Goal: Task Accomplishment & Management: Complete application form

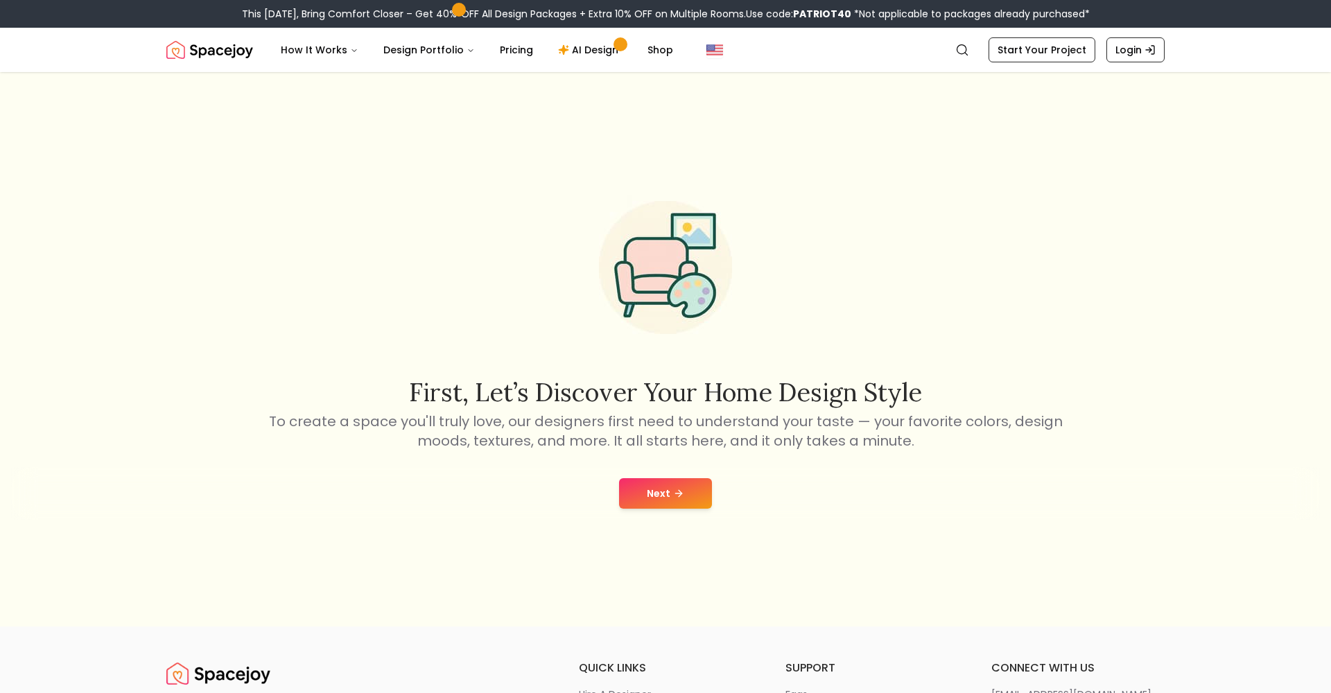
click at [605, 500] on div "Next" at bounding box center [665, 493] width 1309 height 53
click at [629, 492] on button "Next" at bounding box center [665, 493] width 93 height 30
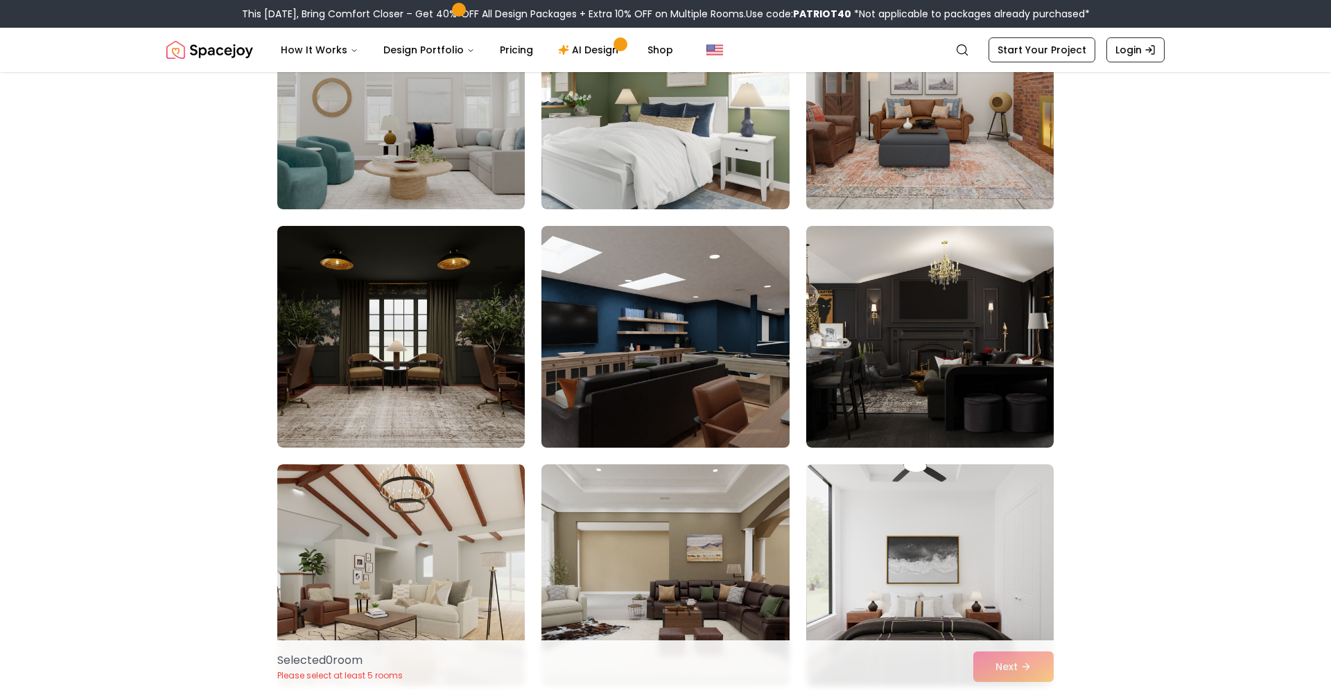
scroll to position [1173, 0]
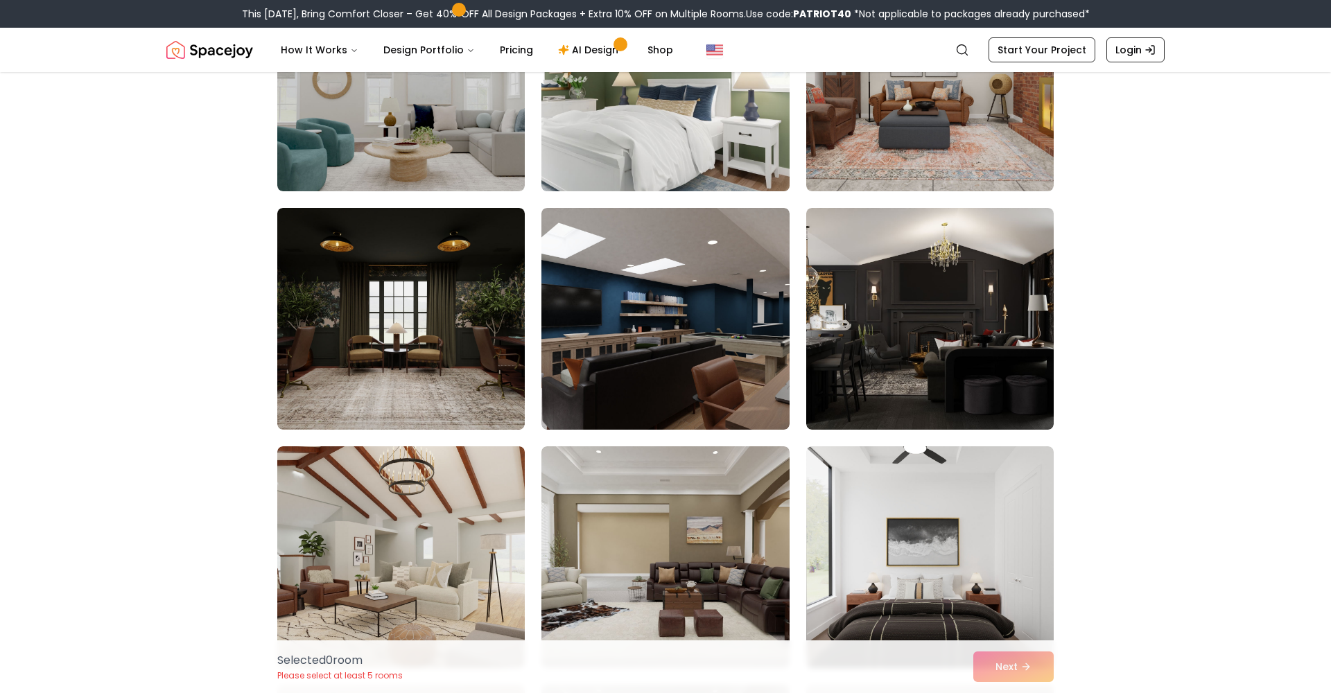
click at [595, 180] on img at bounding box center [665, 80] width 260 height 233
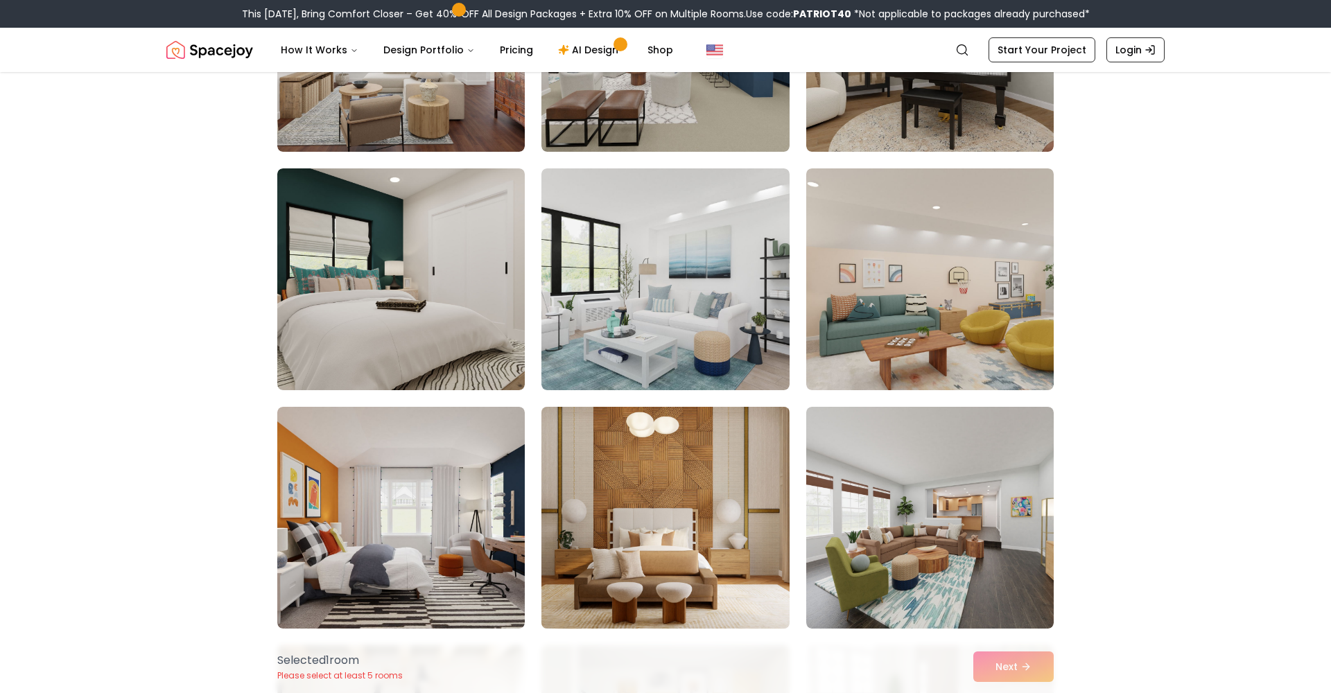
scroll to position [2171, 0]
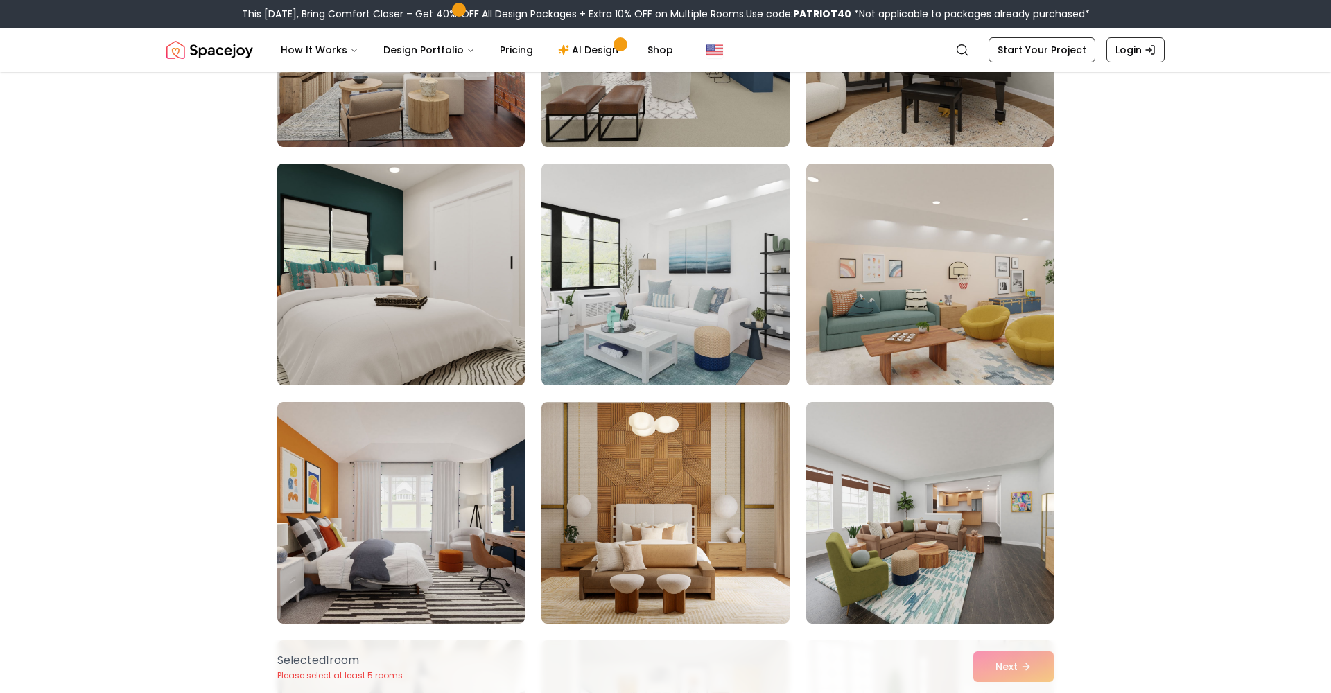
drag, startPoint x: 419, startPoint y: 320, endPoint x: 435, endPoint y: 345, distance: 30.2
click at [419, 320] on img at bounding box center [401, 274] width 260 height 233
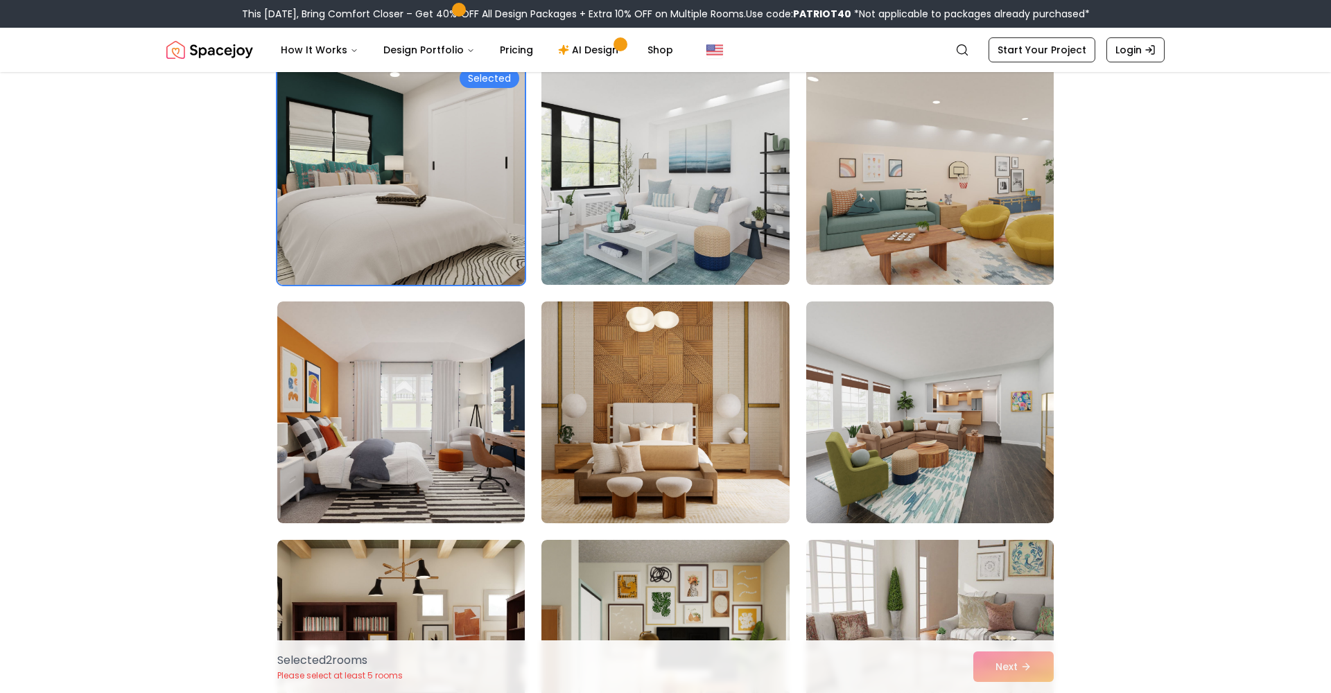
scroll to position [2282, 0]
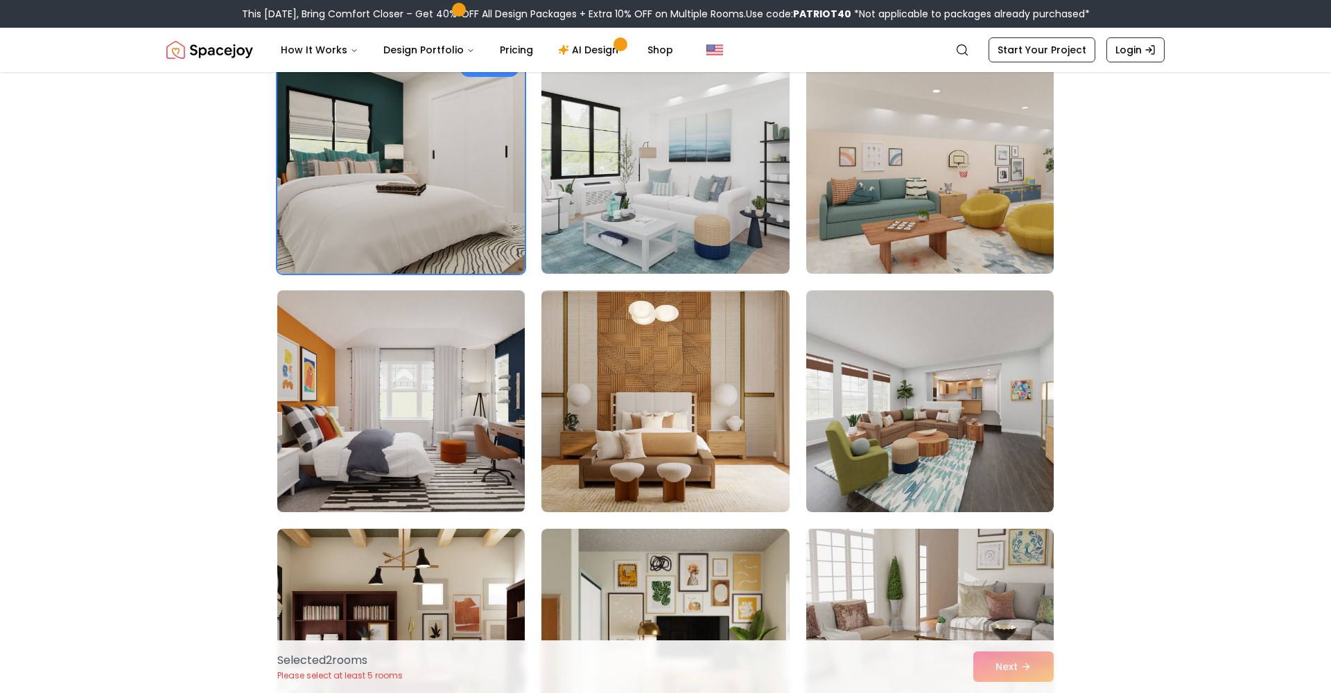
click at [417, 432] on img at bounding box center [401, 401] width 260 height 233
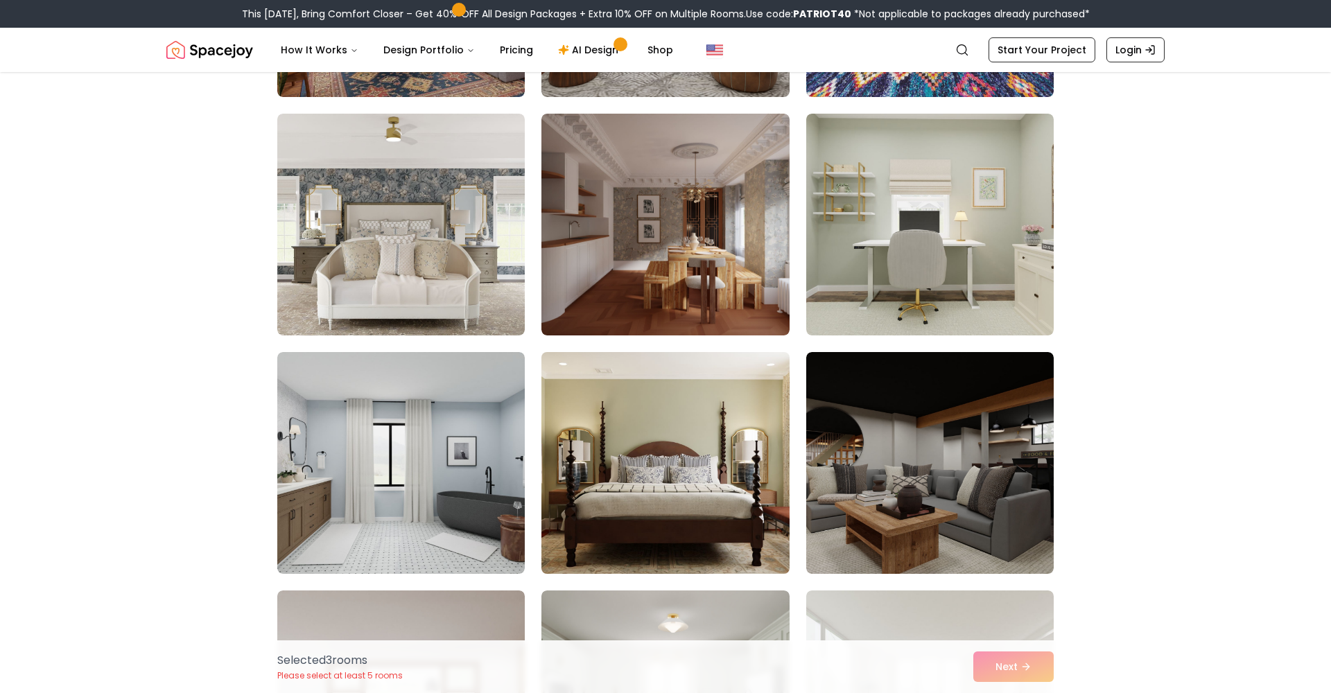
scroll to position [3570, 0]
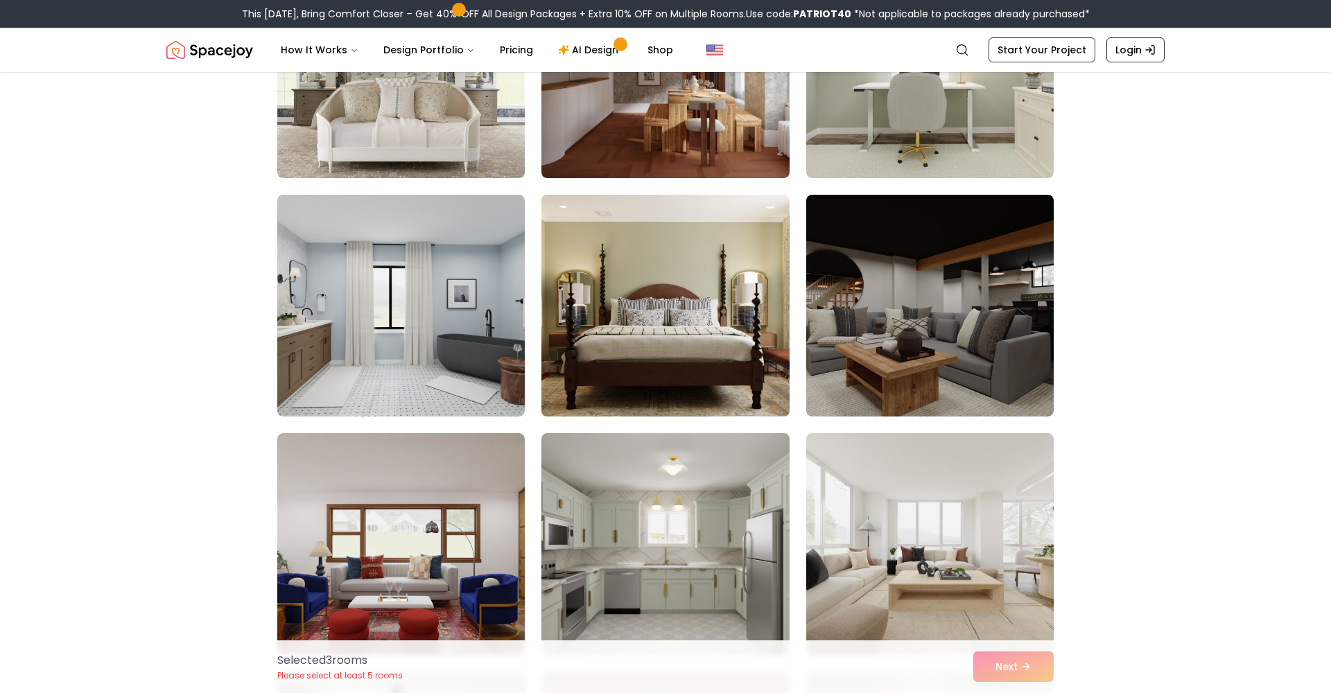
click at [609, 383] on img at bounding box center [665, 305] width 260 height 233
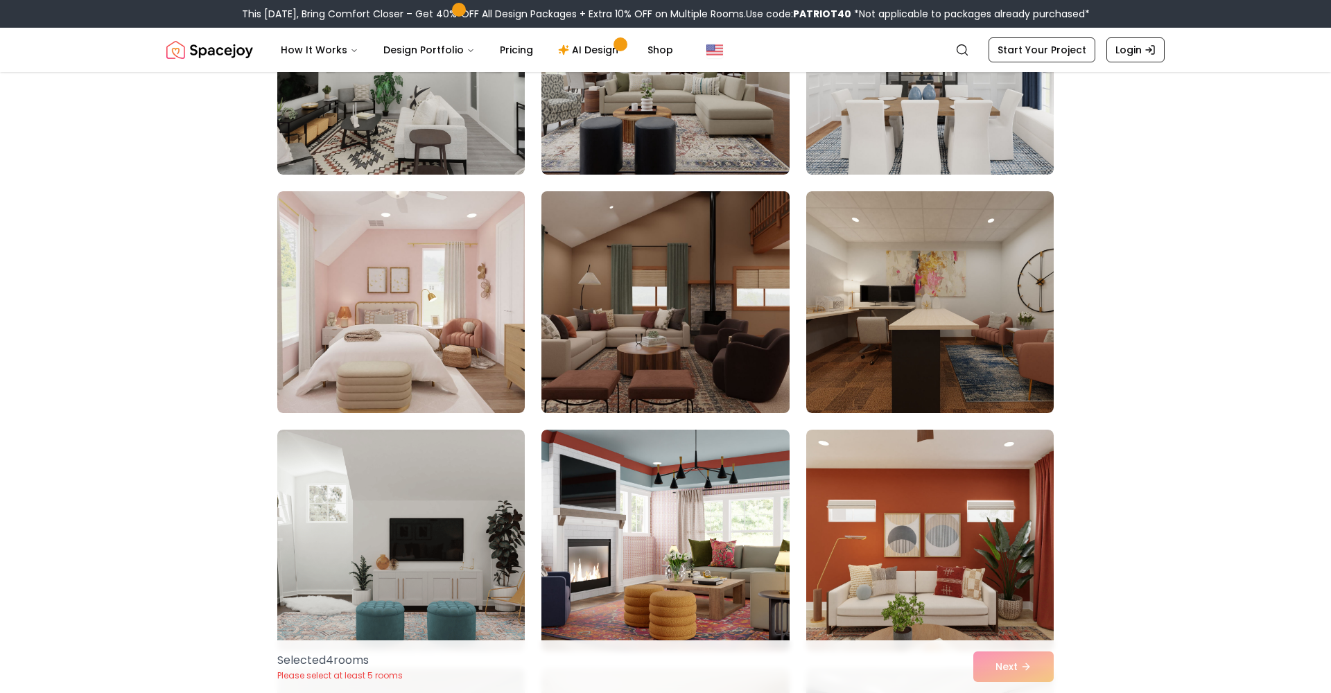
scroll to position [4669, 0]
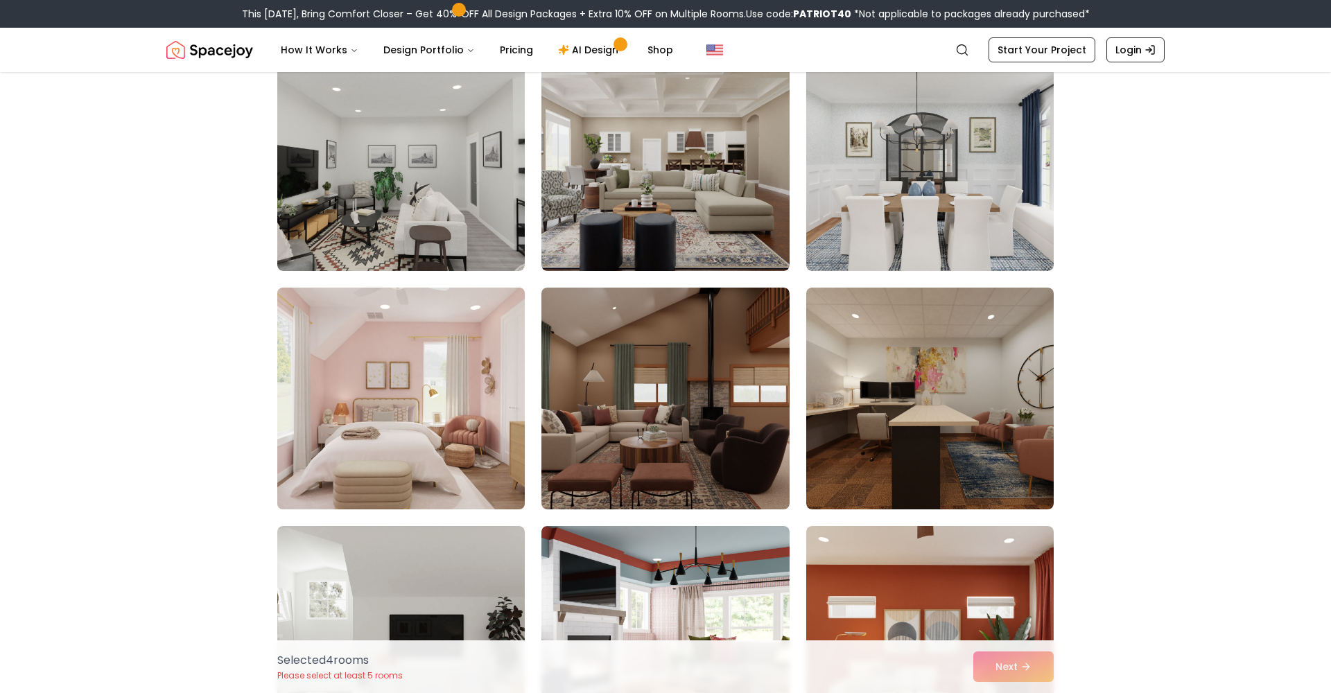
click at [396, 373] on img at bounding box center [401, 398] width 260 height 233
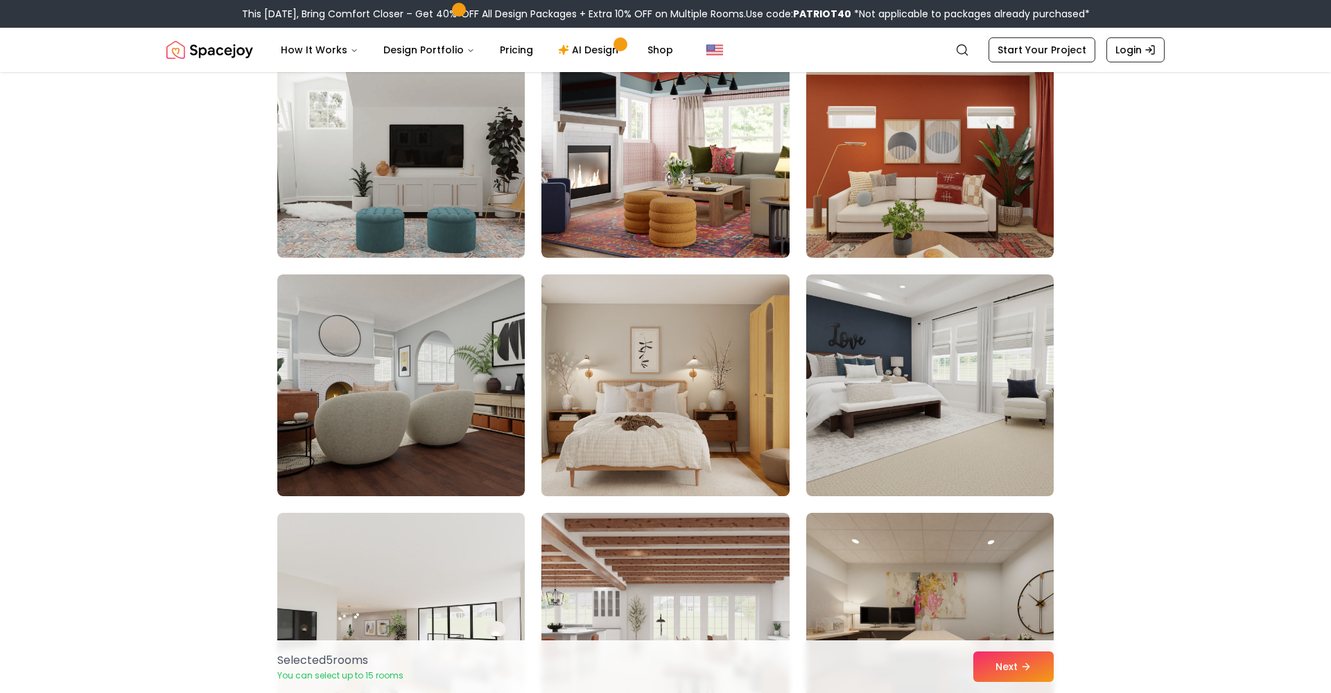
scroll to position [5160, 0]
click at [680, 427] on img at bounding box center [665, 385] width 260 height 233
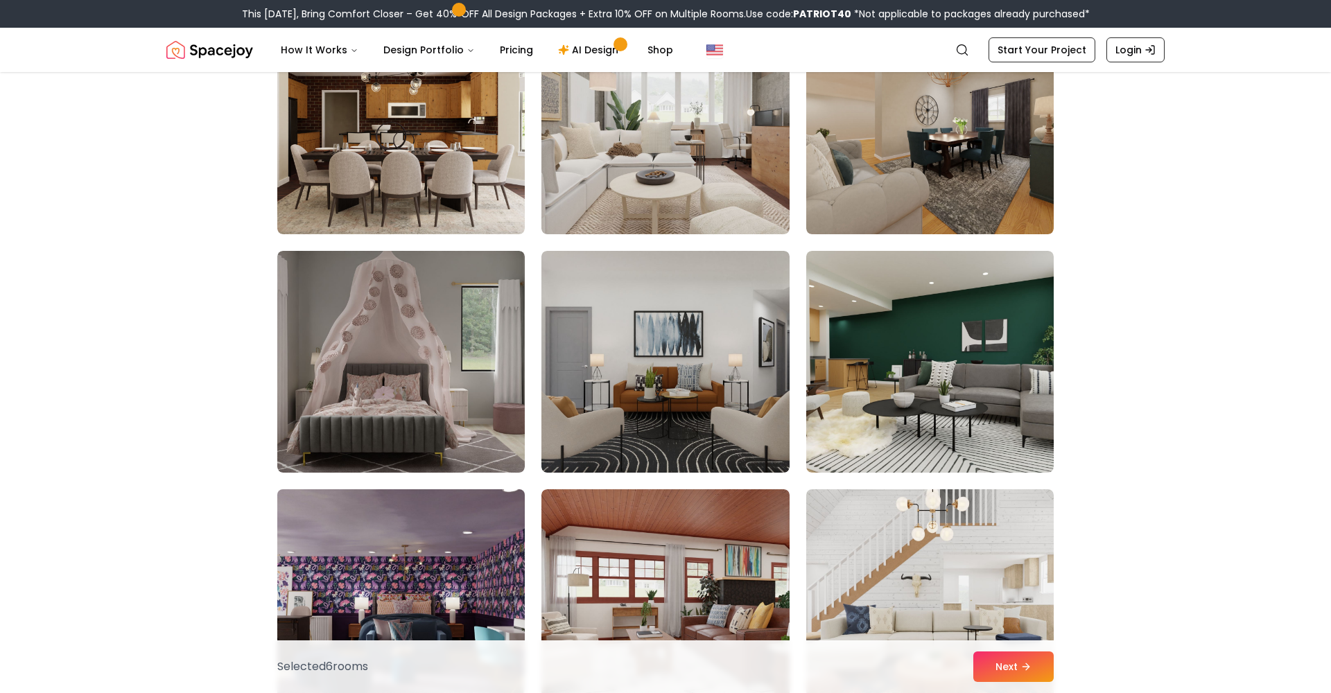
scroll to position [5905, 0]
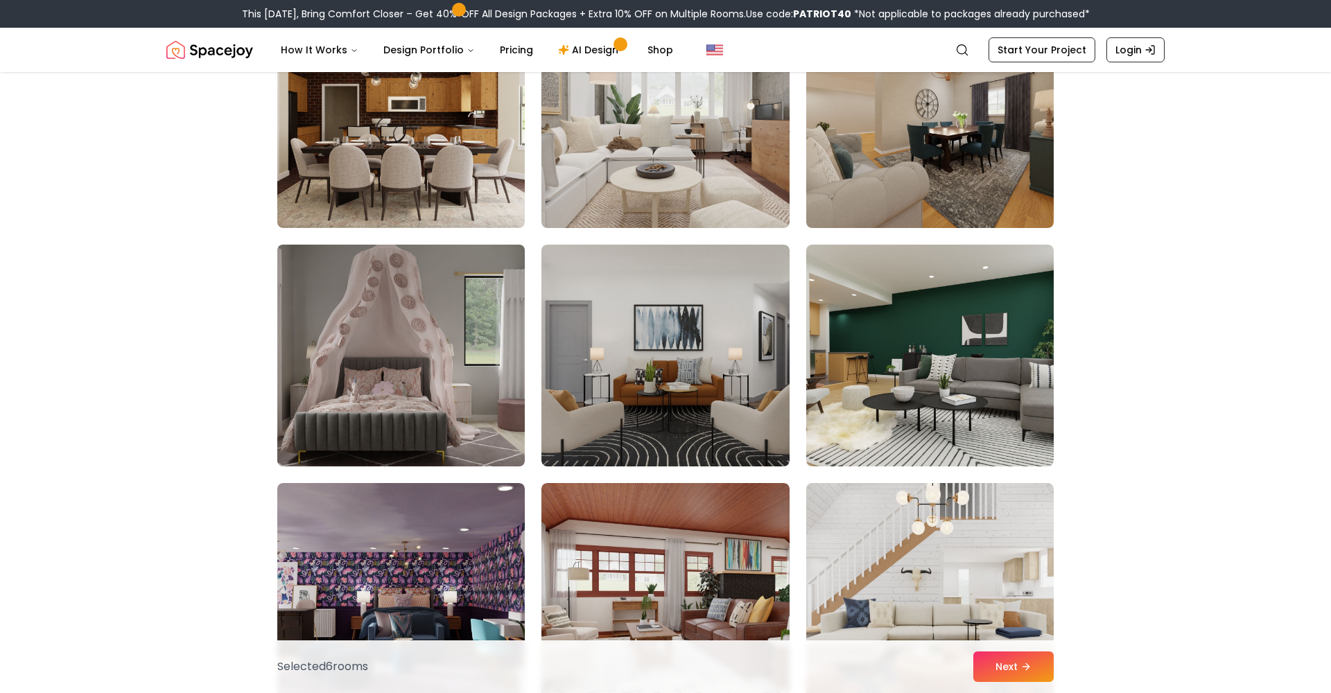
click at [407, 415] on img at bounding box center [401, 355] width 260 height 233
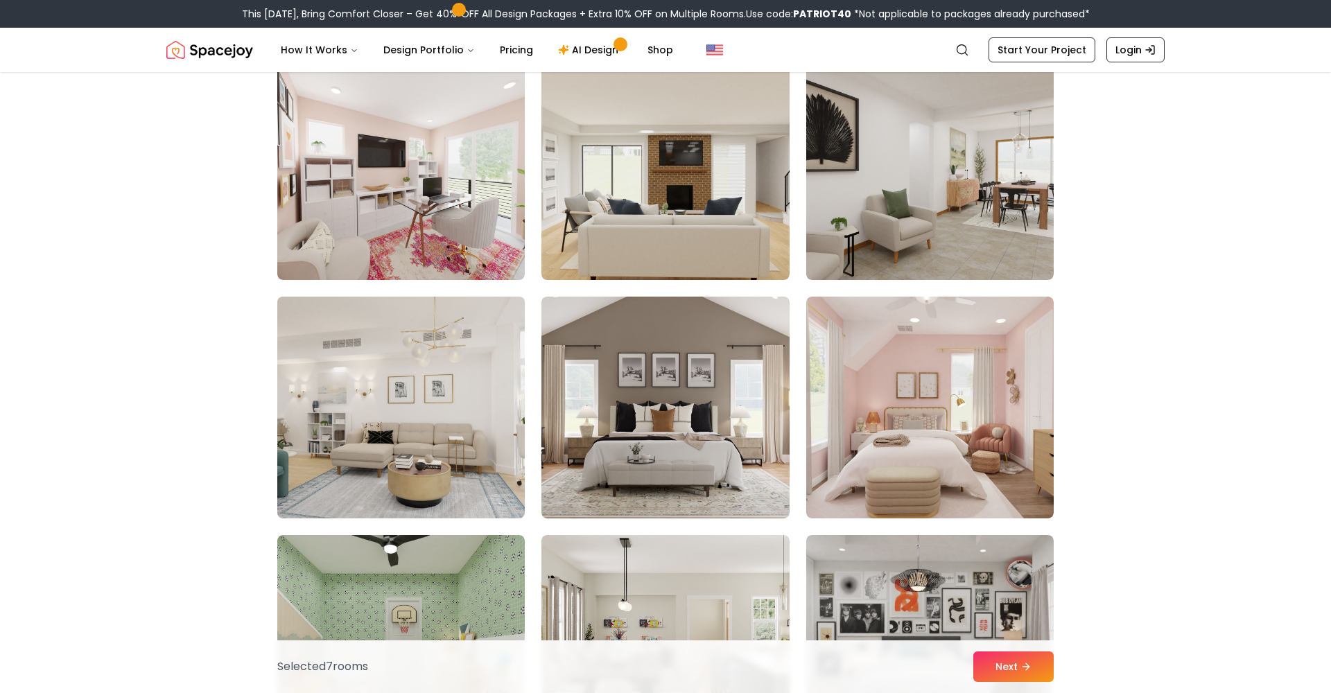
scroll to position [7044, 0]
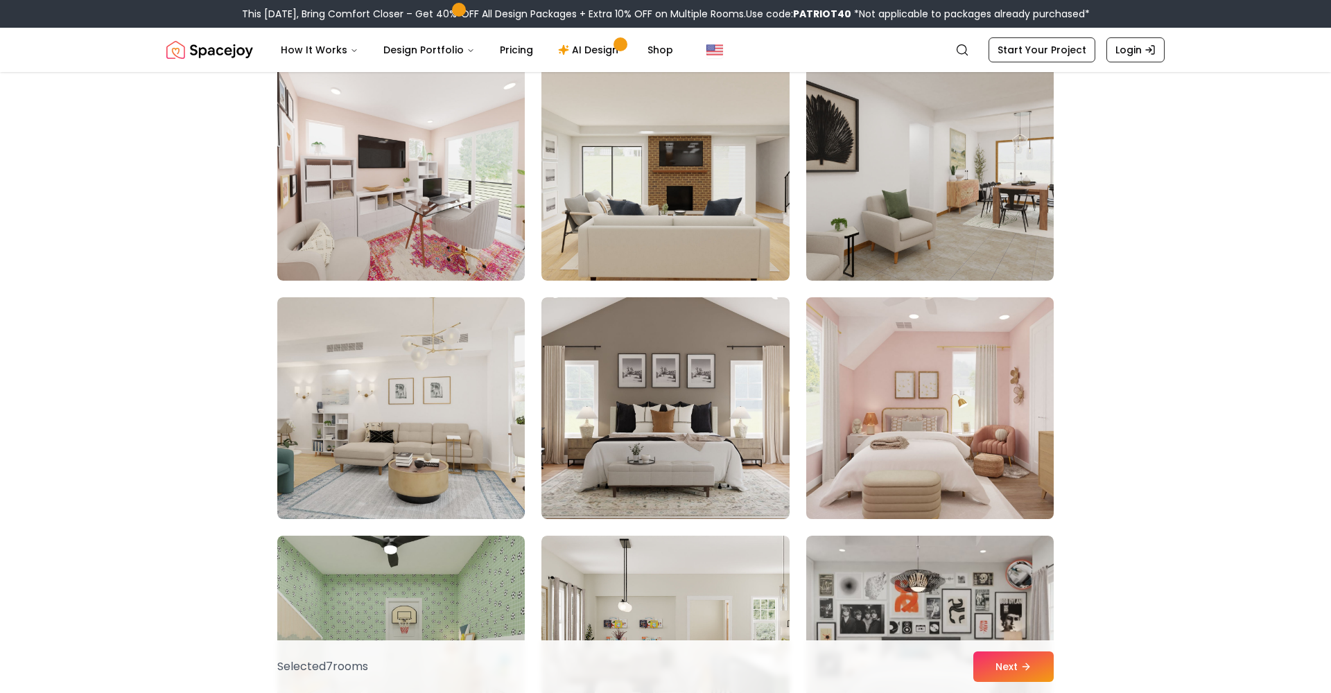
click at [869, 464] on img at bounding box center [930, 408] width 260 height 233
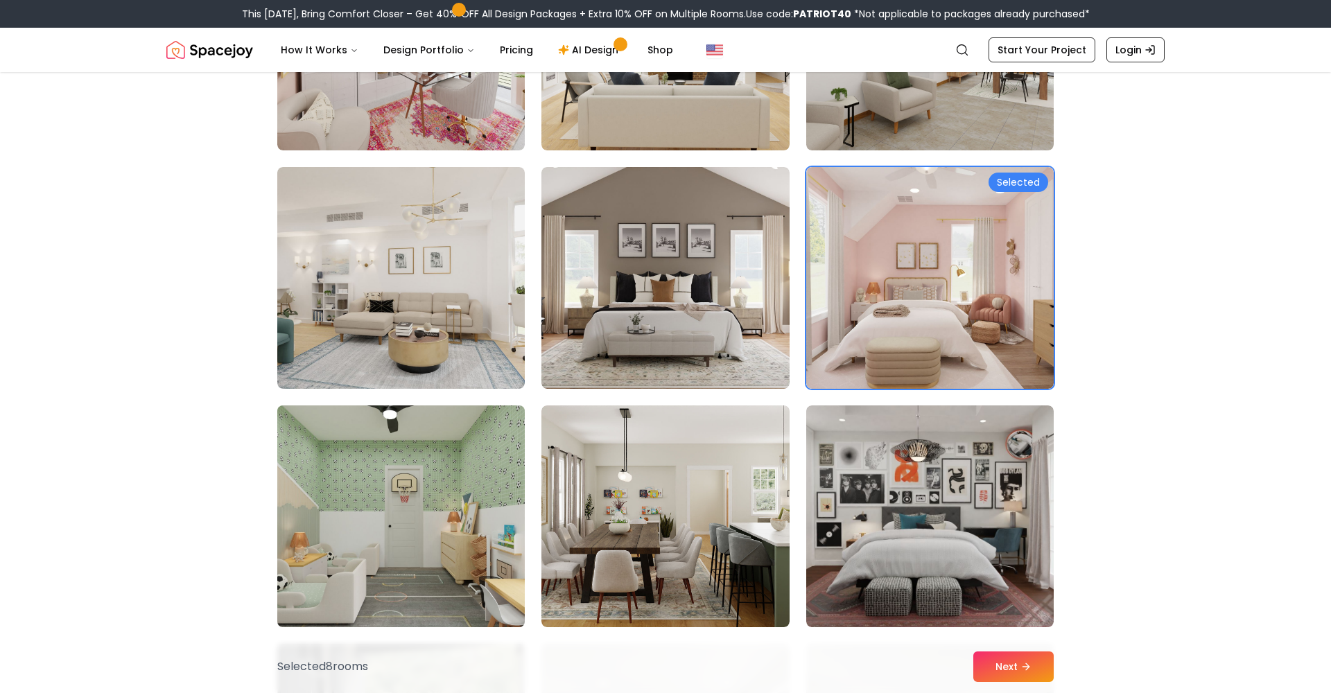
scroll to position [7253, 0]
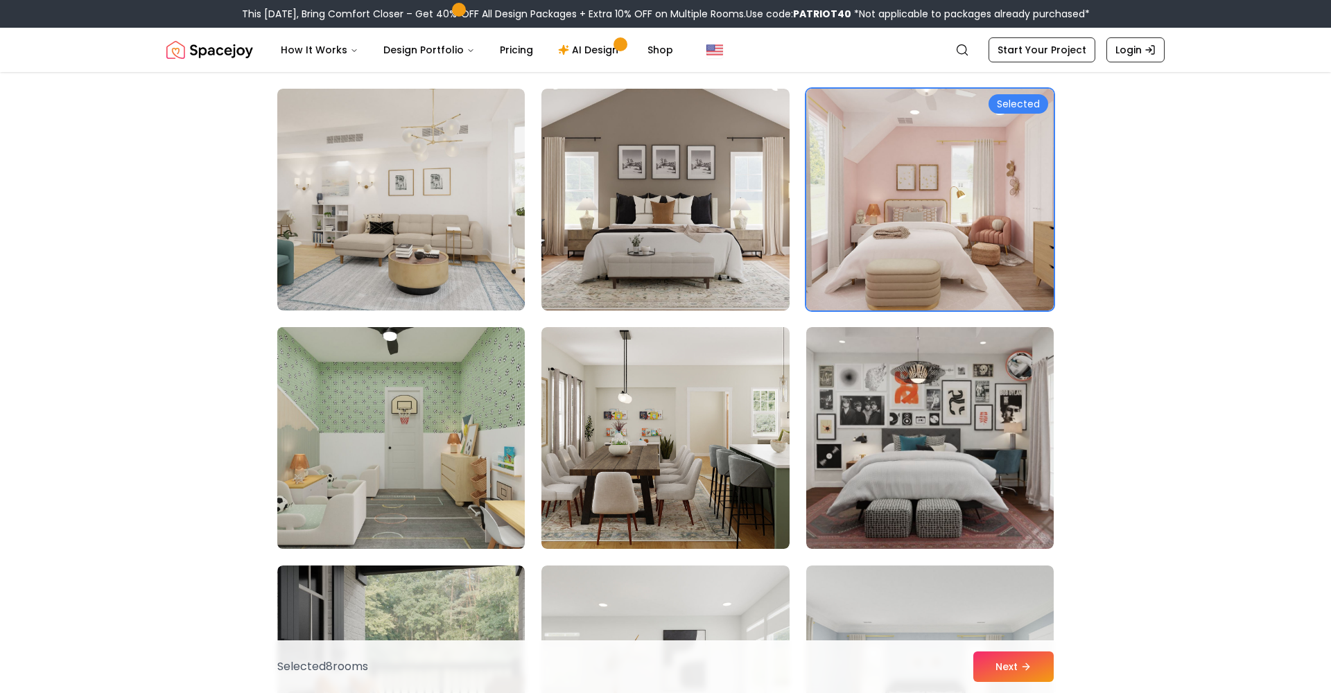
click at [382, 491] on img at bounding box center [401, 438] width 260 height 233
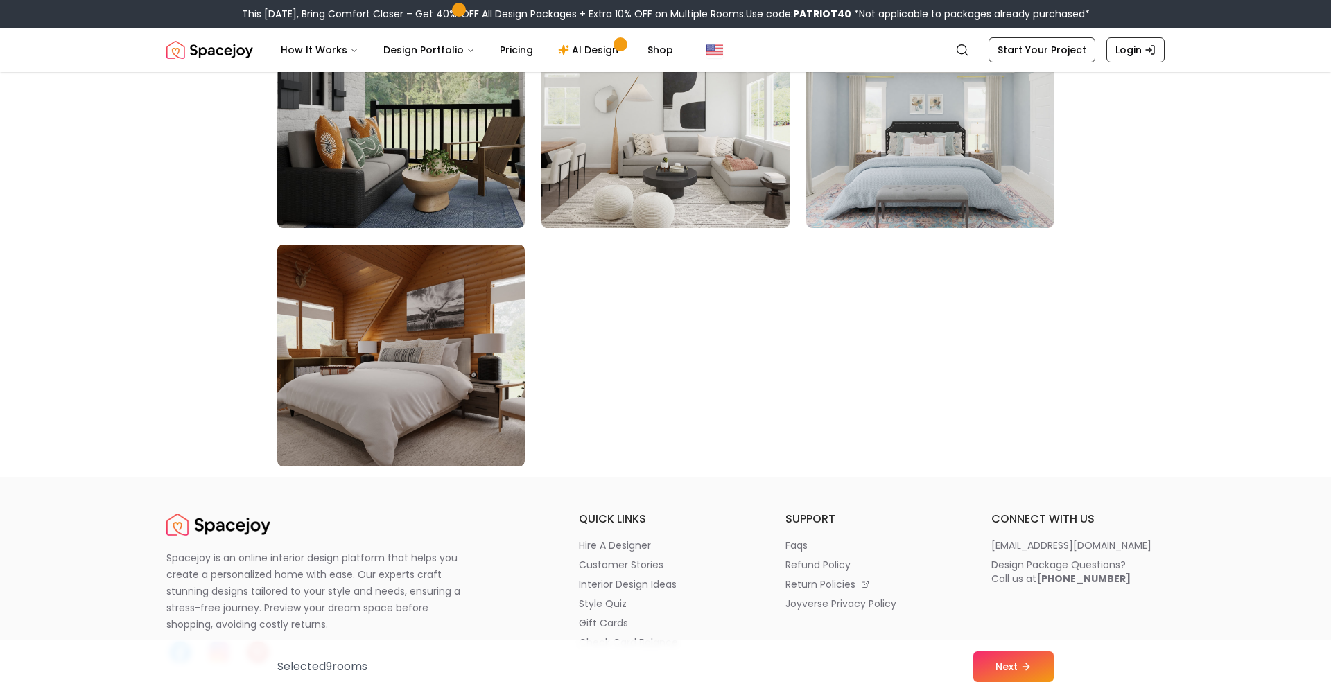
scroll to position [7816, 0]
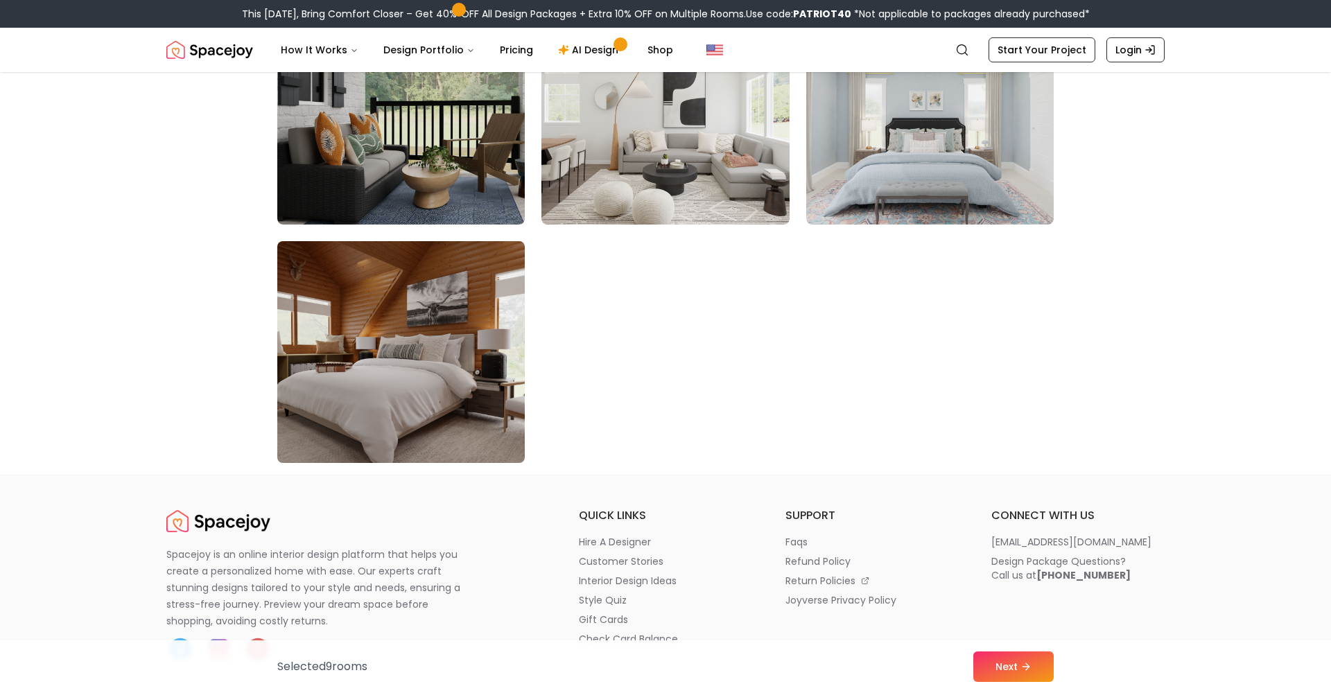
click at [416, 398] on img at bounding box center [401, 352] width 260 height 233
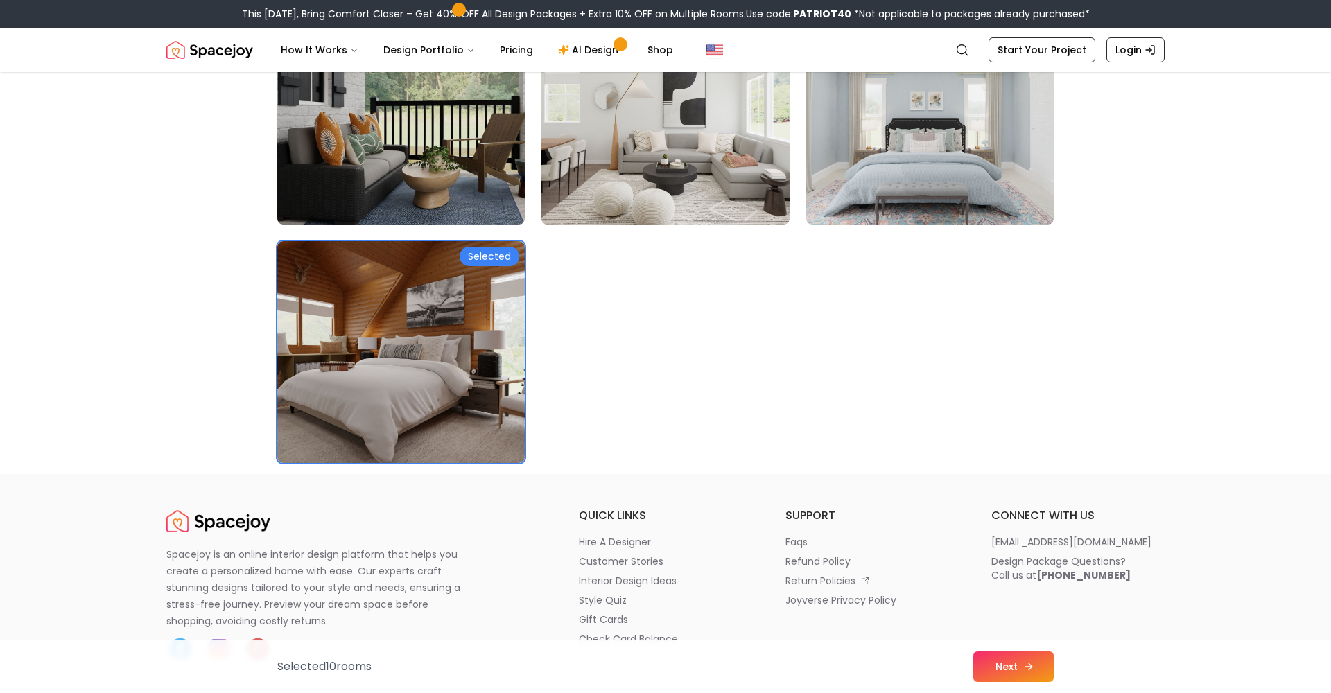
click at [1006, 659] on button "Next" at bounding box center [1013, 667] width 80 height 30
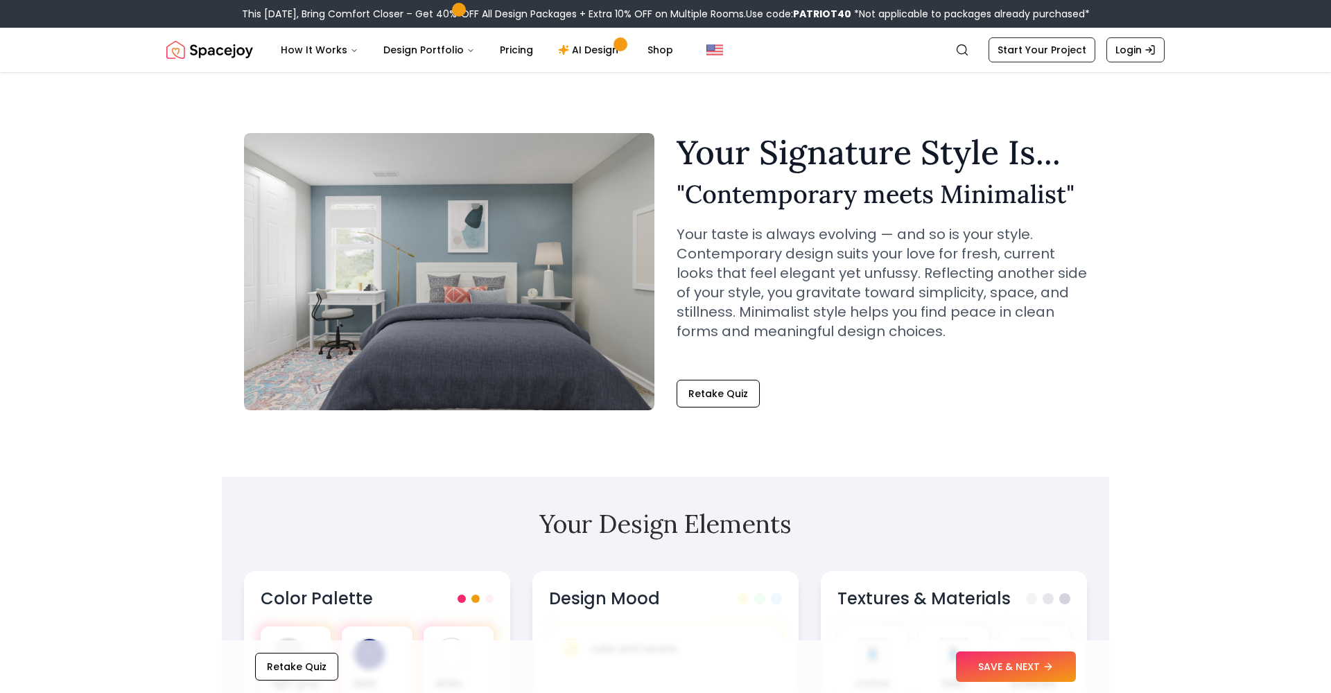
click at [990, 662] on button "SAVE & NEXT" at bounding box center [1016, 667] width 120 height 30
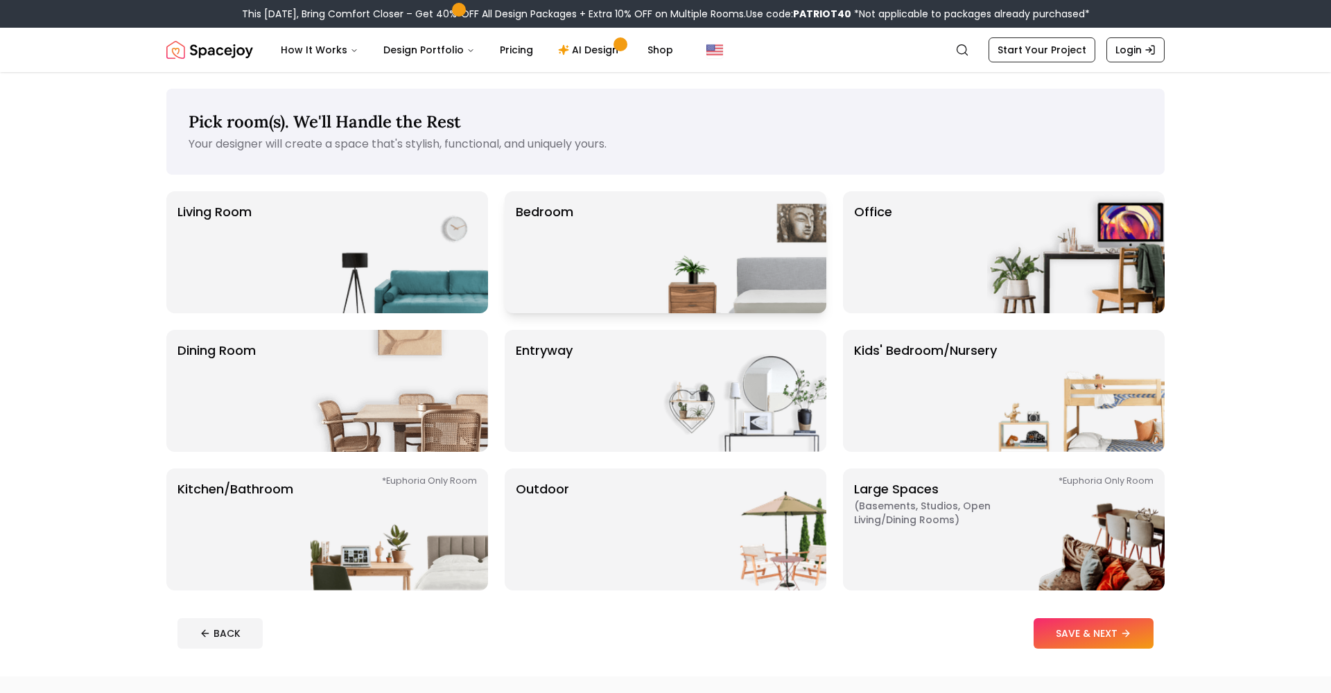
click at [553, 256] on p "Bedroom" at bounding box center [545, 252] width 58 height 100
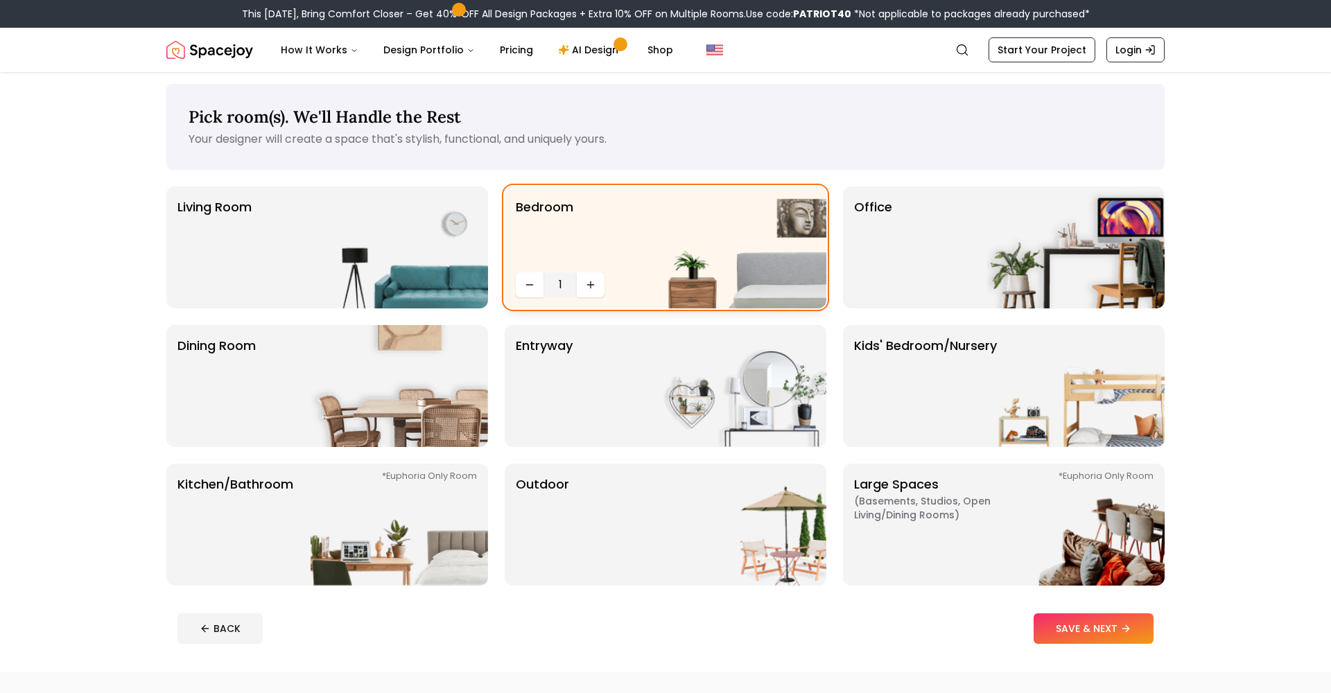
scroll to position [4, 0]
click at [1078, 631] on button "SAVE & NEXT" at bounding box center [1093, 629] width 120 height 30
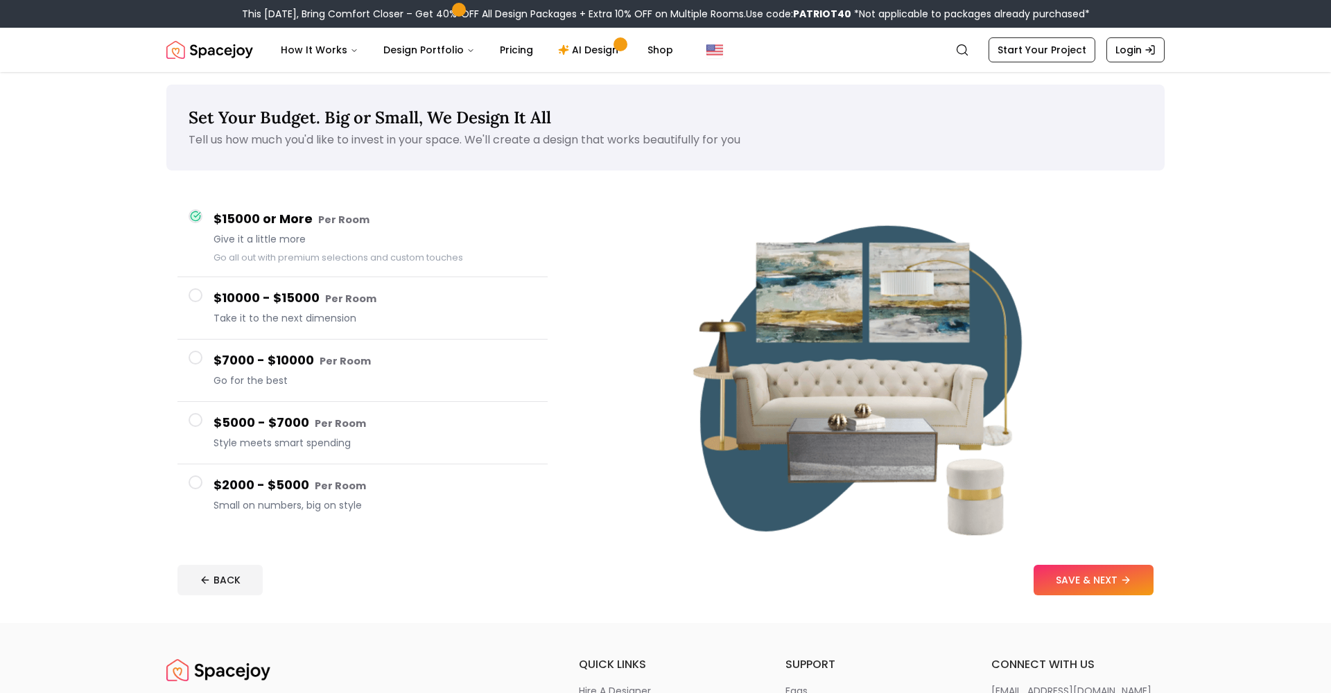
click at [1124, 586] on button "SAVE & NEXT" at bounding box center [1093, 580] width 120 height 30
